Goal: Obtain resource: Download file/media

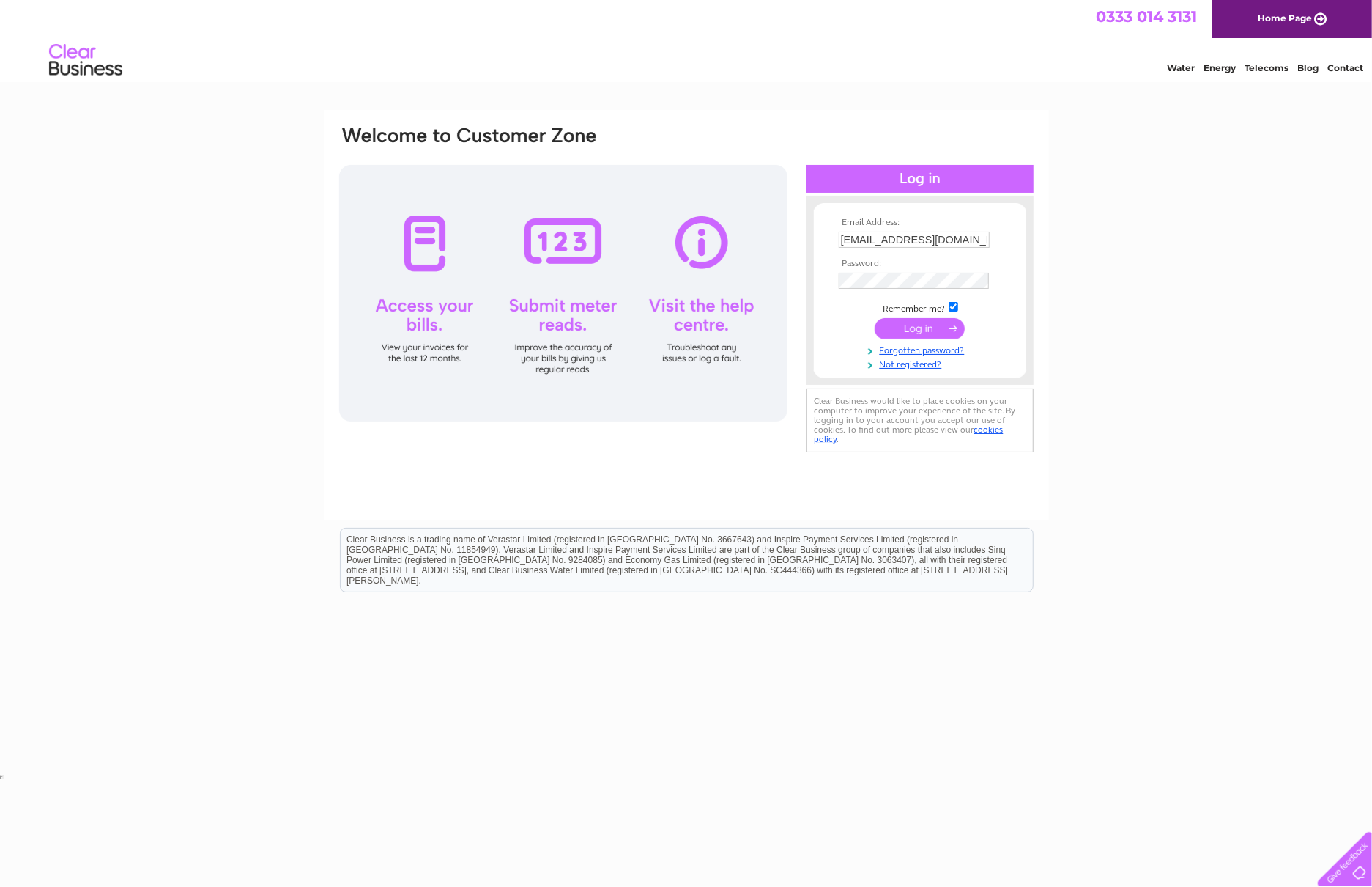
click at [936, 334] on input "submit" at bounding box center [920, 328] width 90 height 21
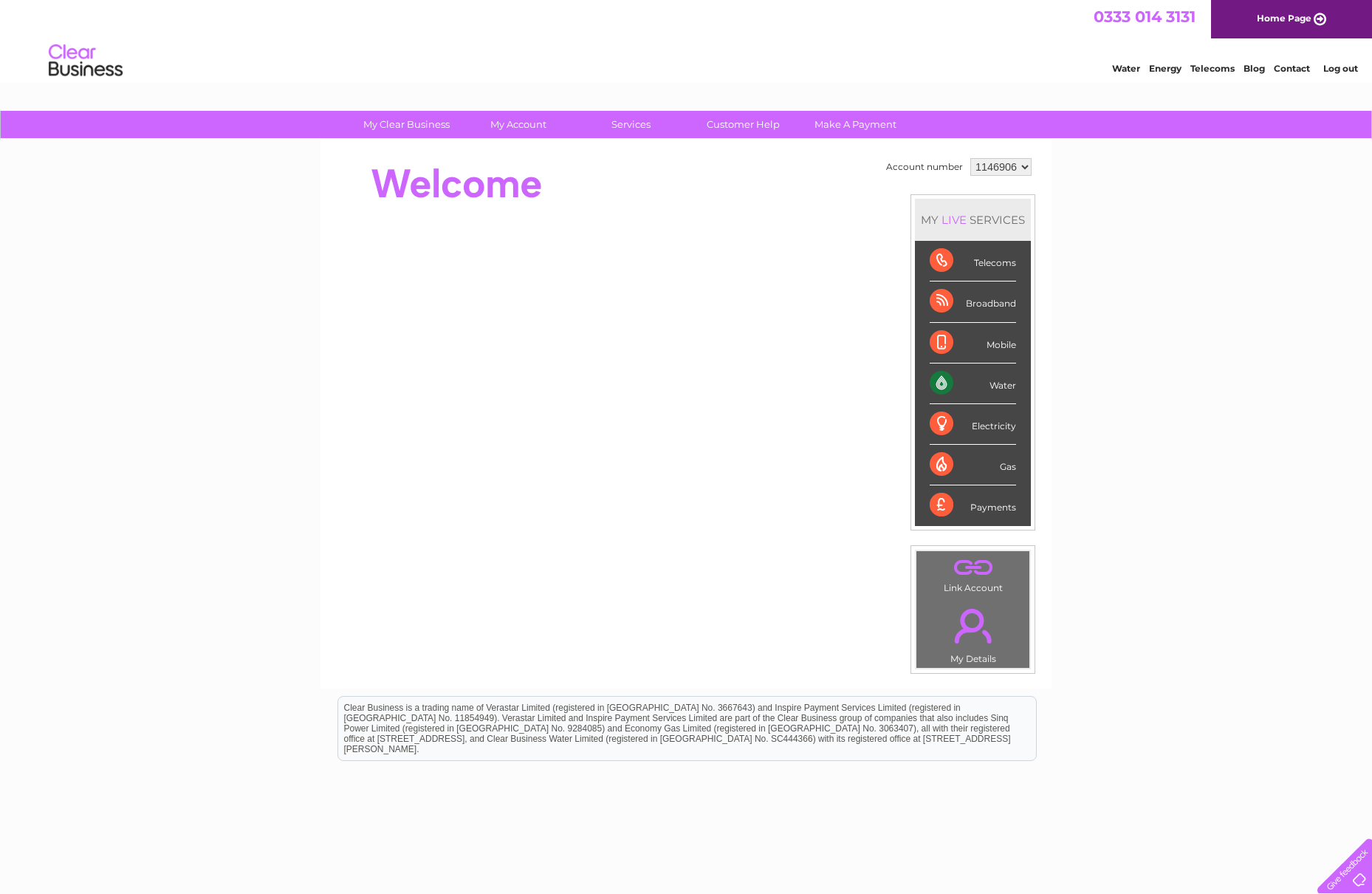
scroll to position [55, 0]
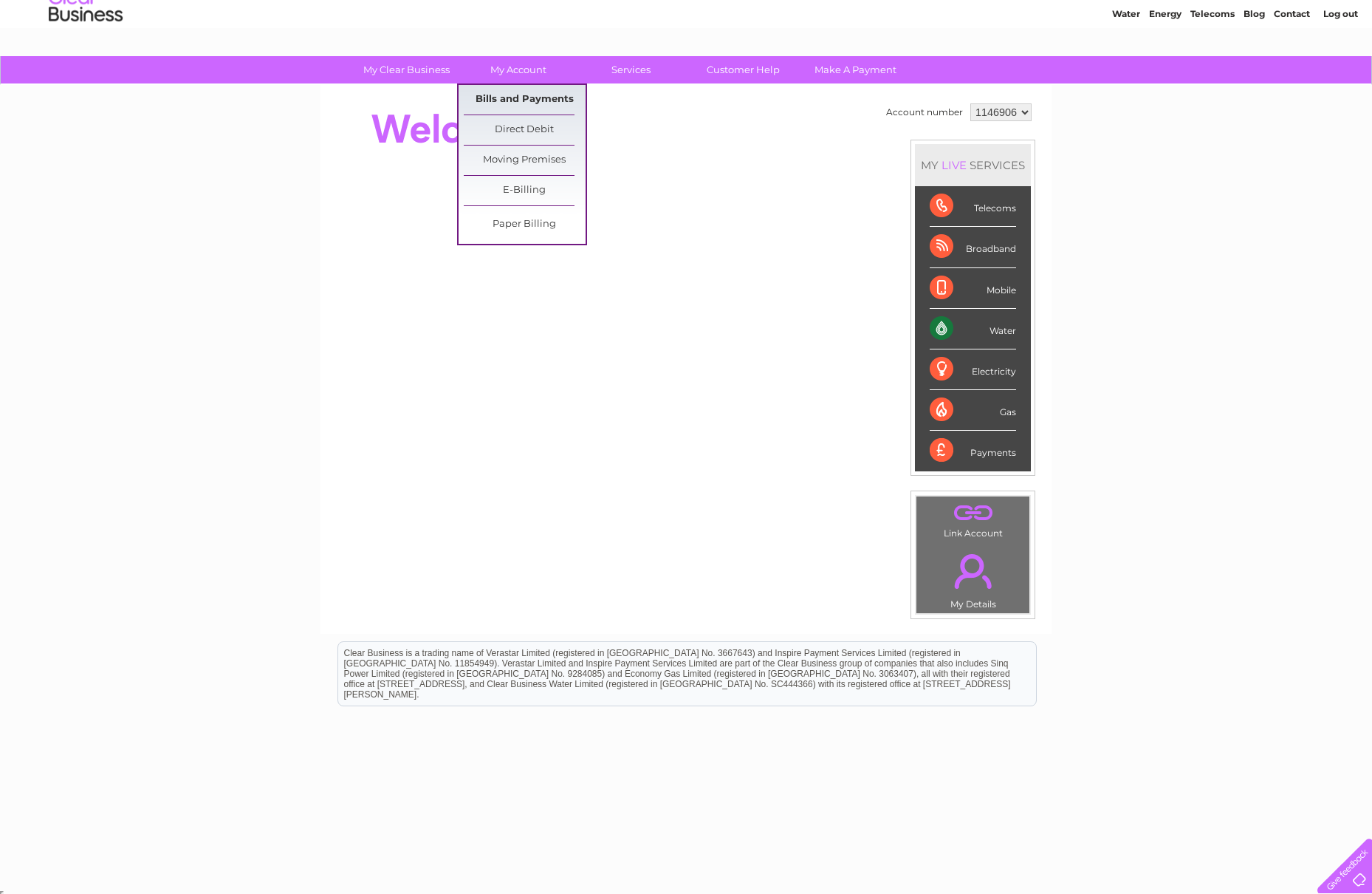
click at [539, 101] on link "Bills and Payments" at bounding box center [524, 100] width 122 height 29
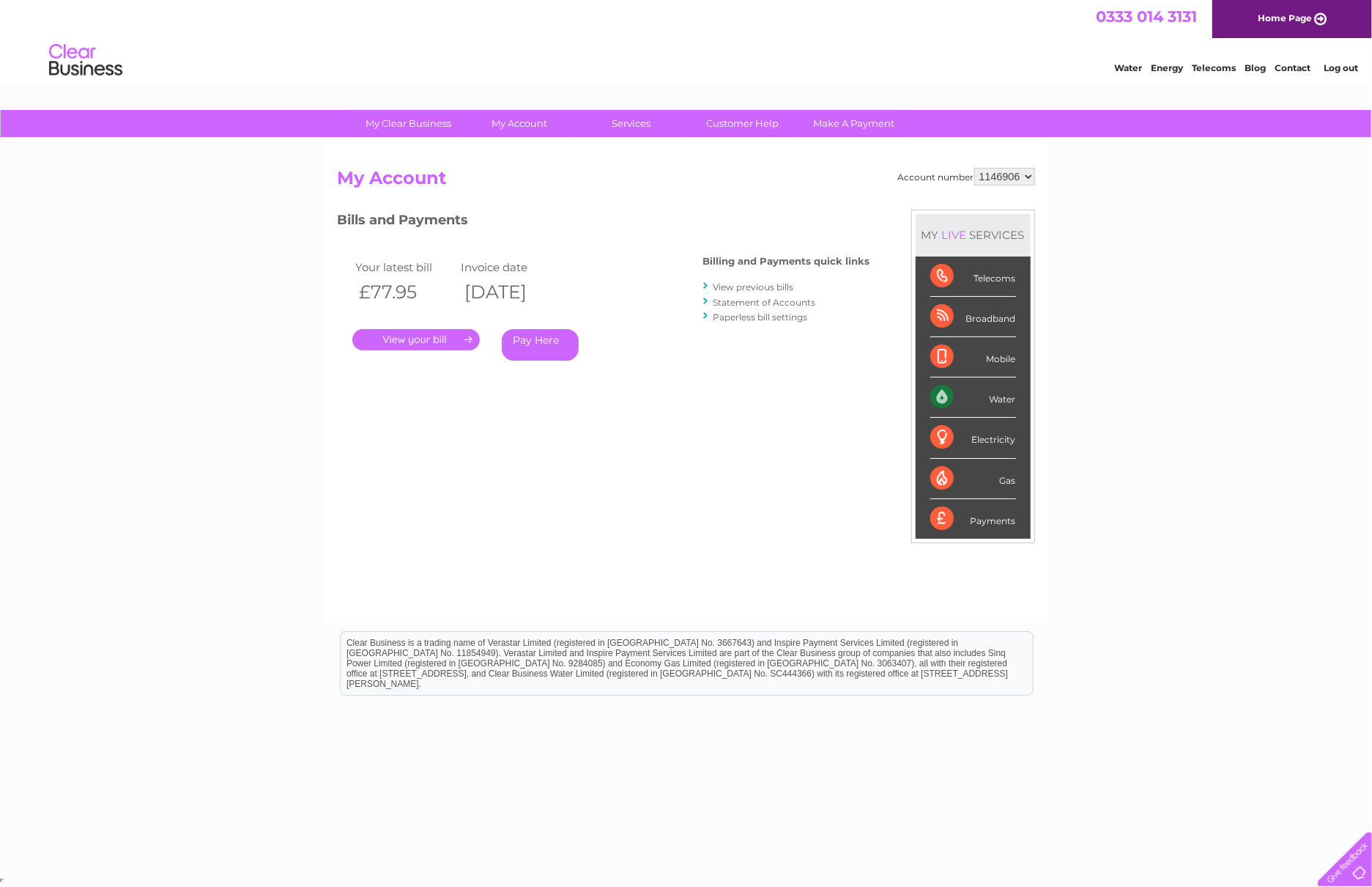
click at [733, 288] on link "View previous bills" at bounding box center [754, 287] width 81 height 11
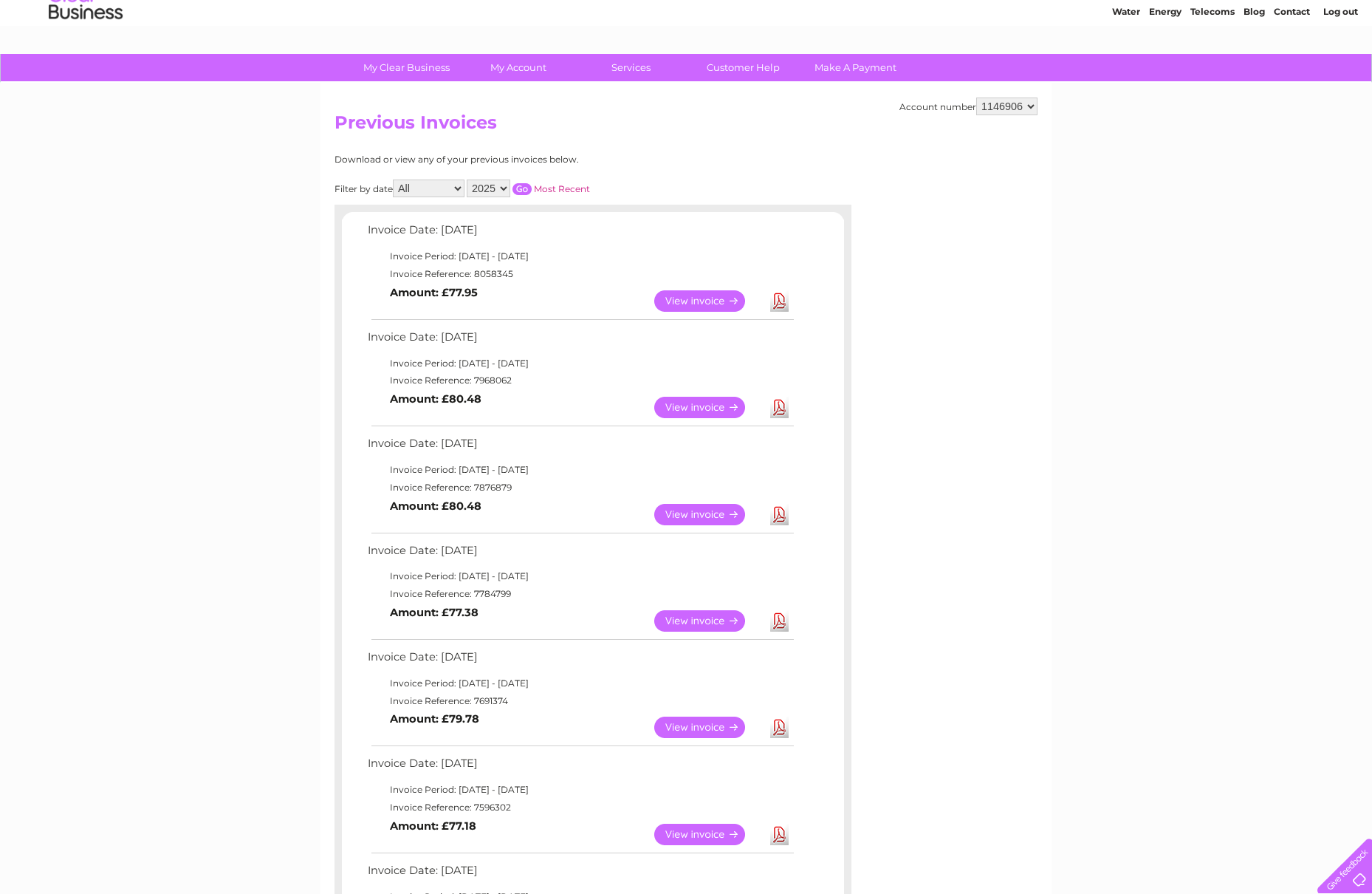
scroll to position [58, 0]
click at [775, 299] on link "Download" at bounding box center [780, 300] width 18 height 21
click at [785, 403] on link "Download" at bounding box center [780, 406] width 18 height 21
click at [783, 521] on link "Download" at bounding box center [780, 513] width 18 height 21
click at [781, 622] on link "Download" at bounding box center [780, 620] width 18 height 21
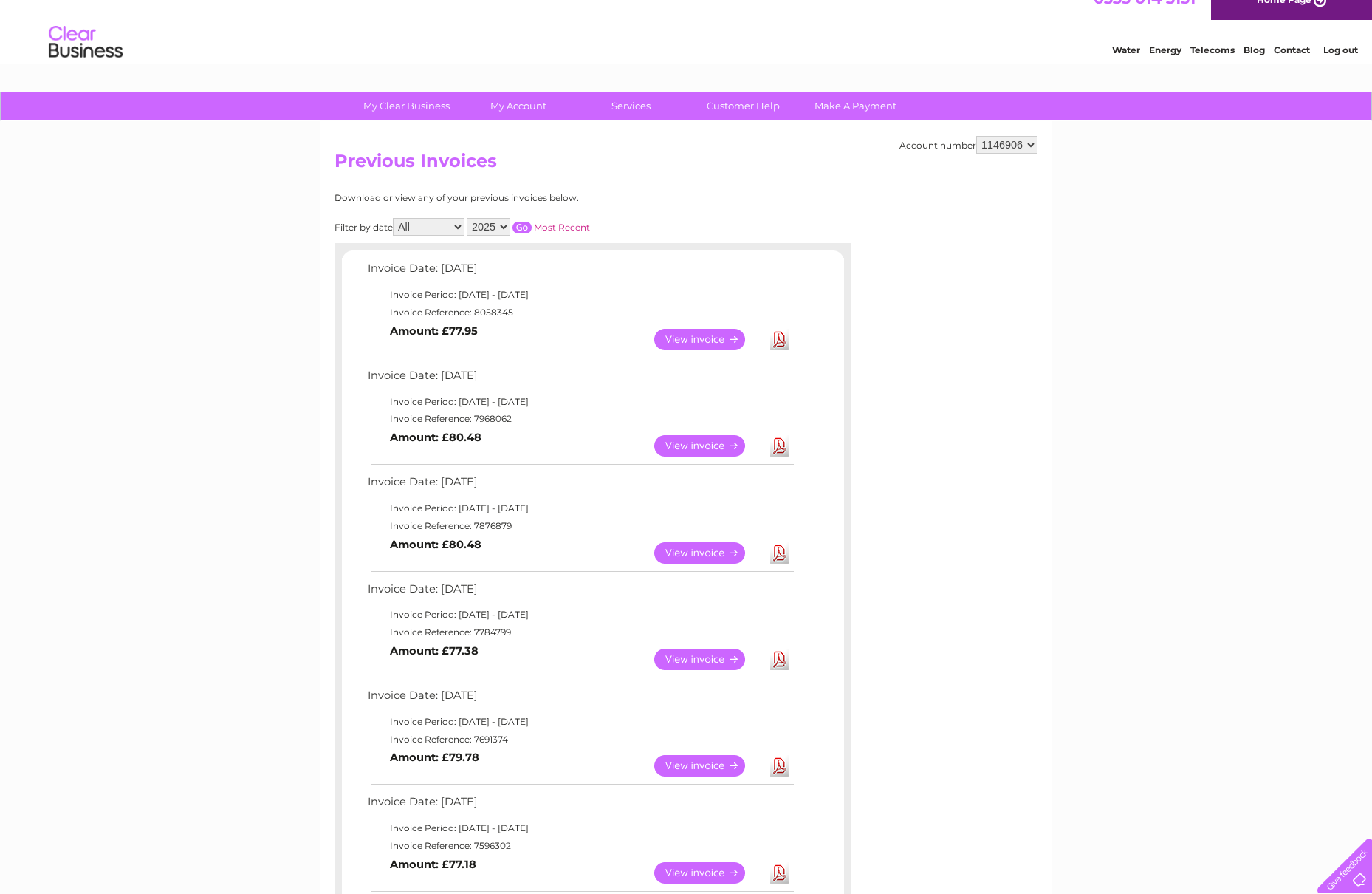
scroll to position [17, 0]
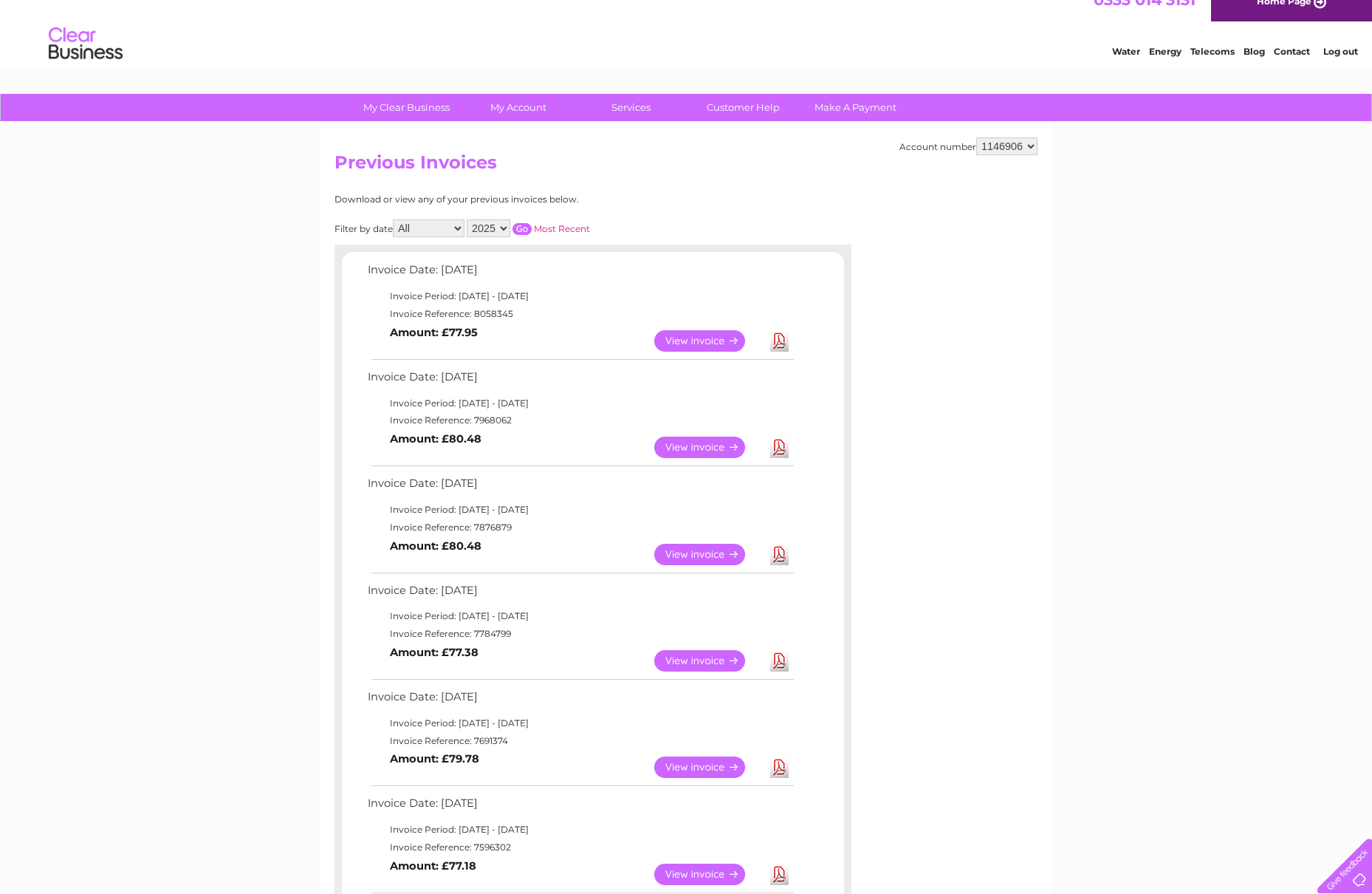
click at [685, 348] on link "View" at bounding box center [708, 340] width 109 height 21
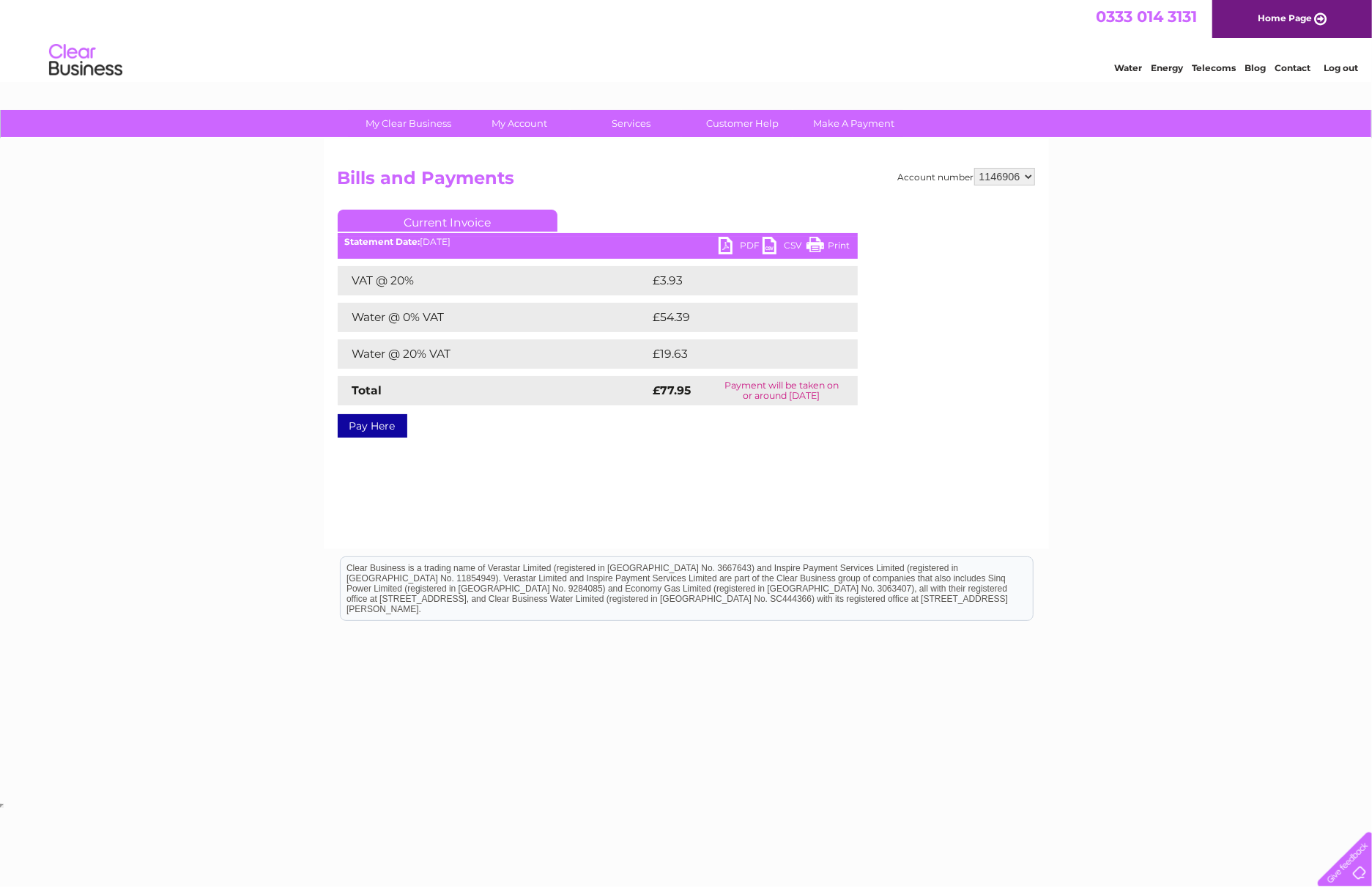
click at [727, 253] on link "PDF" at bounding box center [741, 247] width 44 height 21
